Goal: Task Accomplishment & Management: Use online tool/utility

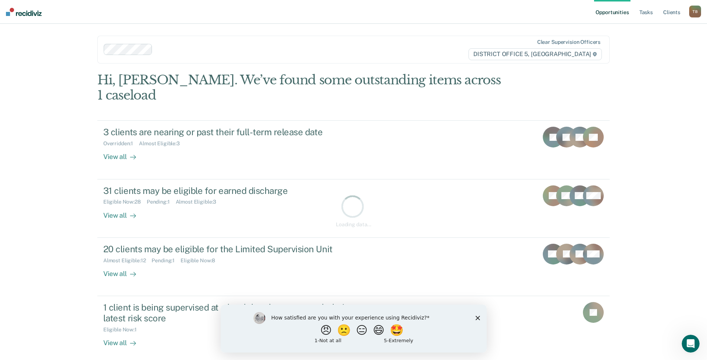
click at [482, 317] on div "How satisfied are you with your experience using Recidiviz? 😠 🙁 😑 😄 🤩 1 - Not a…" at bounding box center [353, 328] width 266 height 48
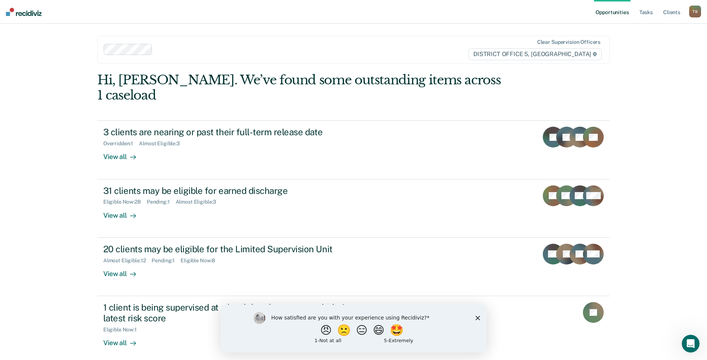
click at [478, 317] on polygon "Close survey" at bounding box center [477, 318] width 4 height 4
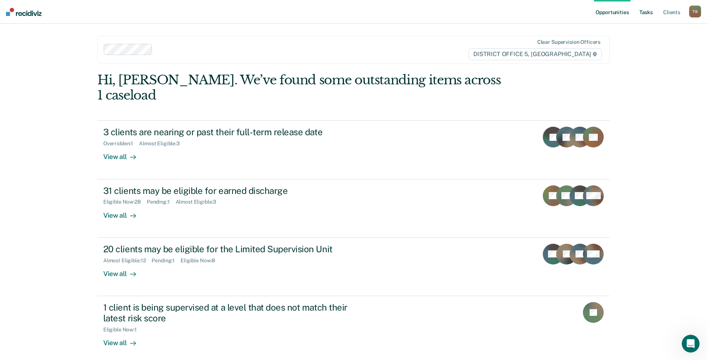
click at [649, 10] on link "Tasks" at bounding box center [646, 12] width 16 height 24
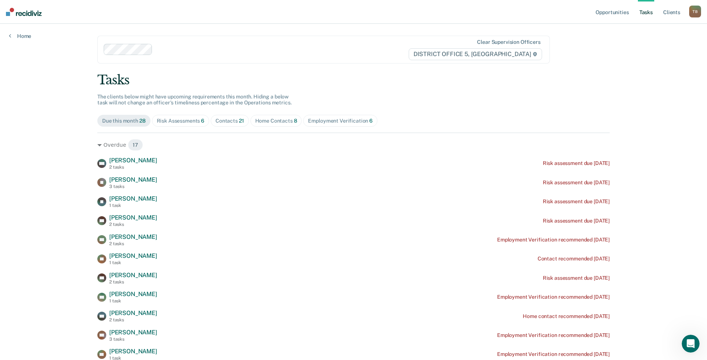
click at [177, 123] on div "Risk Assessments 6" at bounding box center [181, 121] width 48 height 6
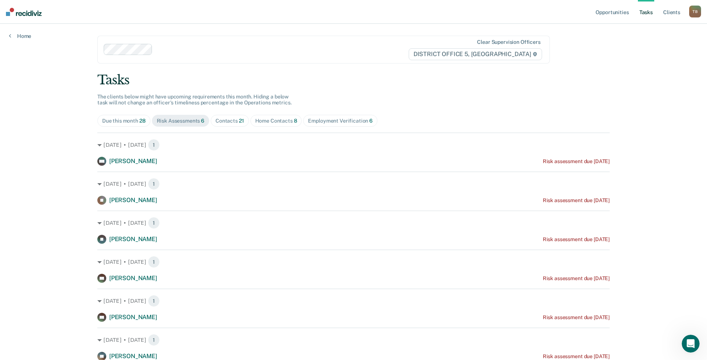
click at [227, 121] on div "Contacts 21" at bounding box center [230, 121] width 29 height 6
click at [107, 121] on div "Due this month 28" at bounding box center [123, 121] width 43 height 6
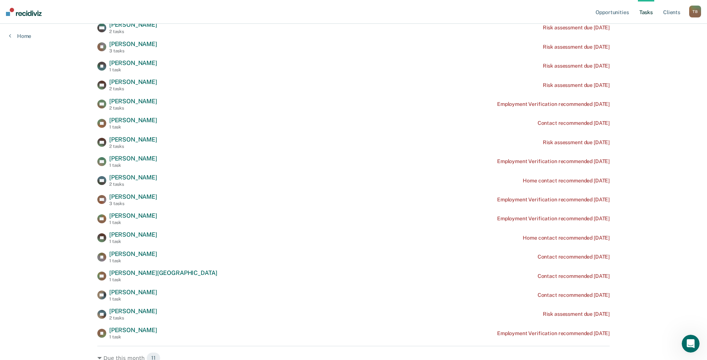
scroll to position [149, 0]
